Goal: Contribute content: Contribute content

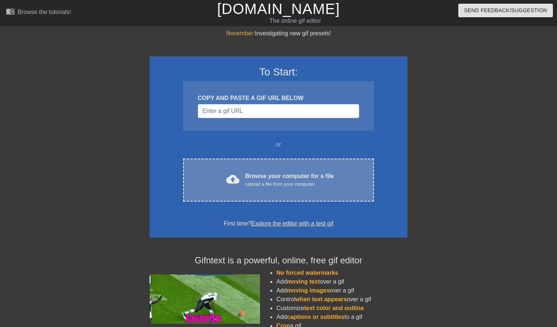
click at [263, 169] on div "cloud_upload Browse your computer for a file Upload a file from your computer C…" at bounding box center [278, 180] width 191 height 43
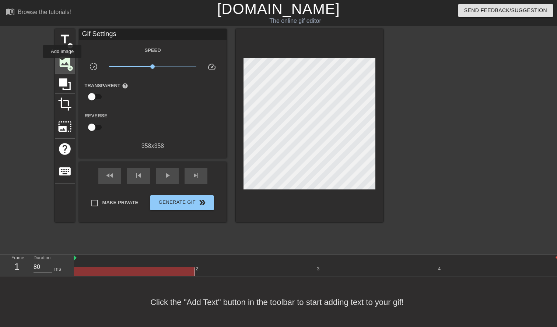
click at [62, 63] on span "image" at bounding box center [65, 62] width 14 height 14
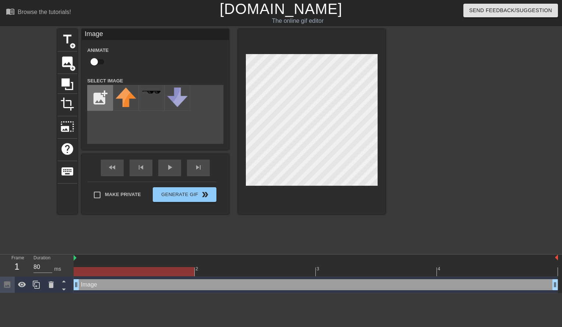
click at [94, 101] on input "file" at bounding box center [100, 97] width 25 height 25
type input "C:\fakepath\d3vi8im-04af5750-e05d-43e0-bb25-4b7cbbc89411.jpg"
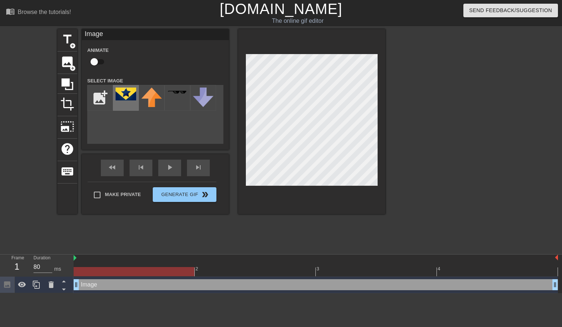
click at [124, 102] on div at bounding box center [126, 98] width 26 height 26
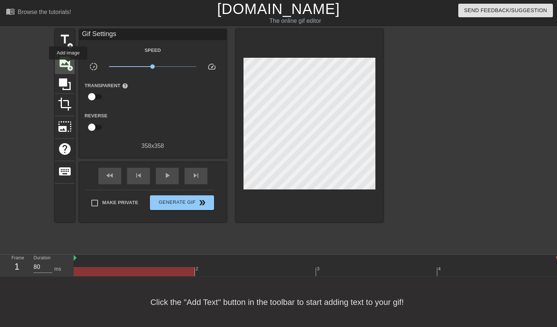
click at [68, 65] on span "add_circle" at bounding box center [70, 68] width 6 height 6
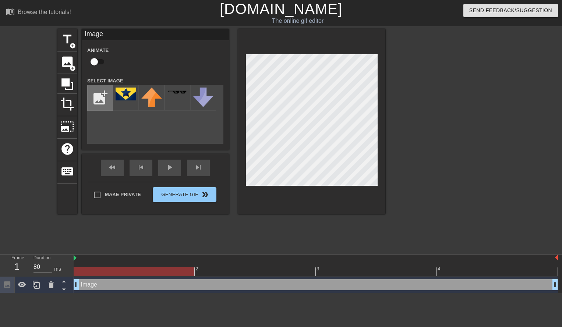
click at [96, 98] on input "file" at bounding box center [100, 97] width 25 height 25
type input "C:\fakepath\booster_gold_symbol_flat_by_deathcantrell_dbf8tc8-fullview.png"
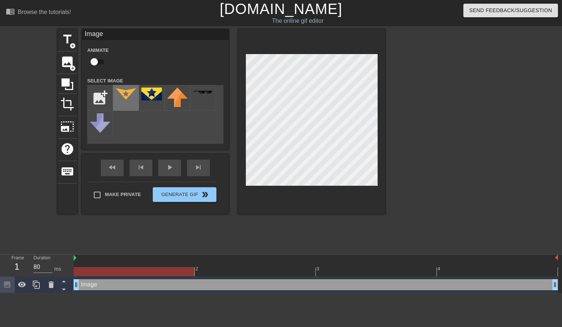
click at [128, 99] on img at bounding box center [126, 94] width 21 height 13
click at [406, 161] on div "title add_circle image add_circle crop photo_size_select_large help keyboard Im…" at bounding box center [281, 139] width 562 height 221
click at [245, 84] on div at bounding box center [311, 121] width 147 height 185
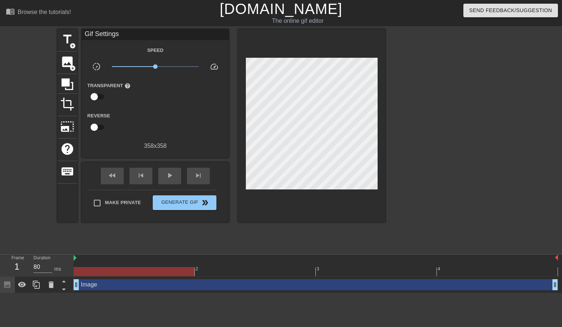
click at [256, 91] on div at bounding box center [311, 125] width 147 height 193
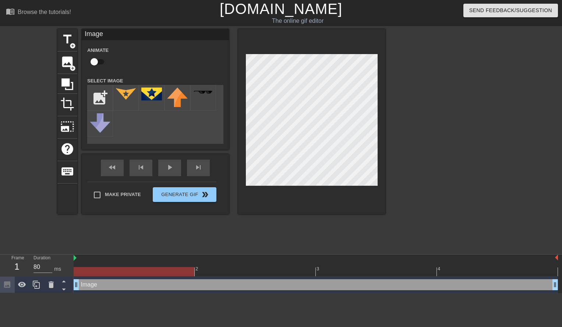
click at [450, 150] on div at bounding box center [449, 139] width 110 height 221
click at [425, 123] on div at bounding box center [449, 139] width 110 height 221
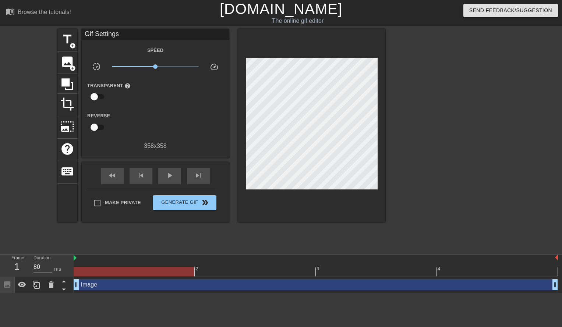
drag, startPoint x: 76, startPoint y: 286, endPoint x: 82, endPoint y: 285, distance: 6.6
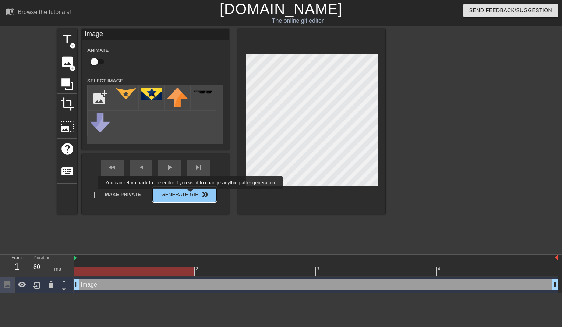
click at [191, 195] on button "Generate Gif double_arrow" at bounding box center [185, 194] width 64 height 15
